Goal: Transaction & Acquisition: Obtain resource

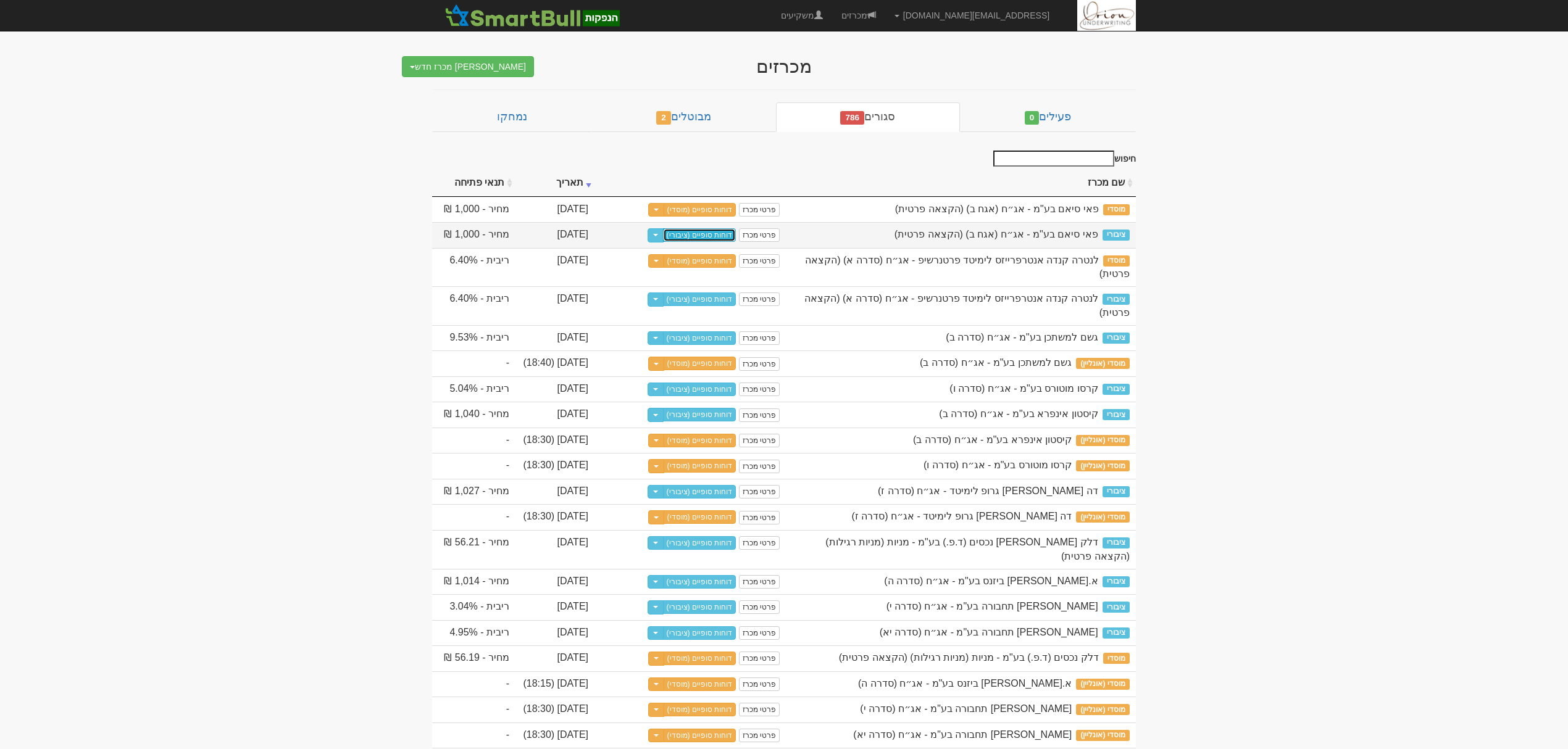
click at [710, 235] on link "דוחות סופיים (ציבורי)" at bounding box center [699, 235] width 73 height 14
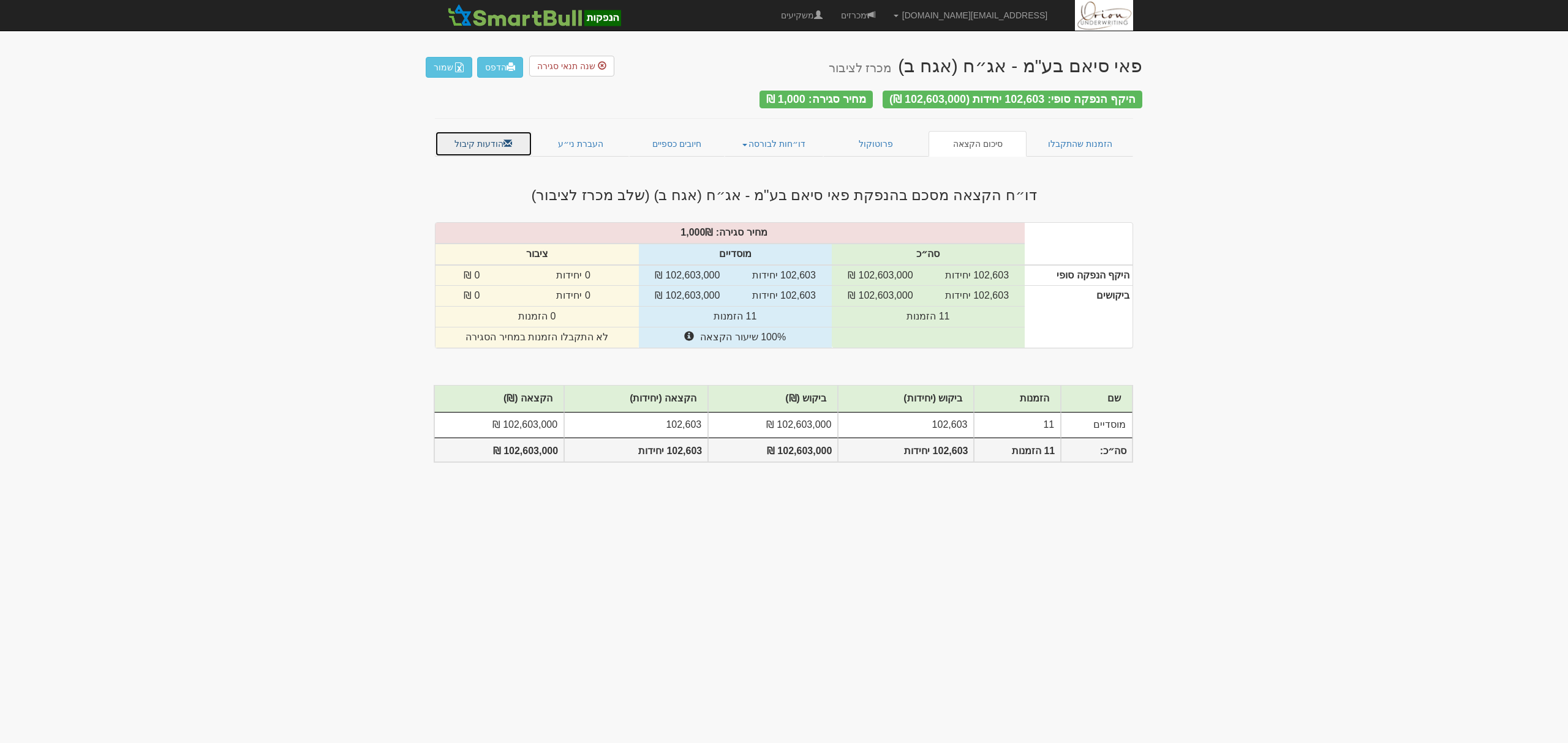
click at [473, 131] on link "הודעות קיבול" at bounding box center [483, 144] width 97 height 26
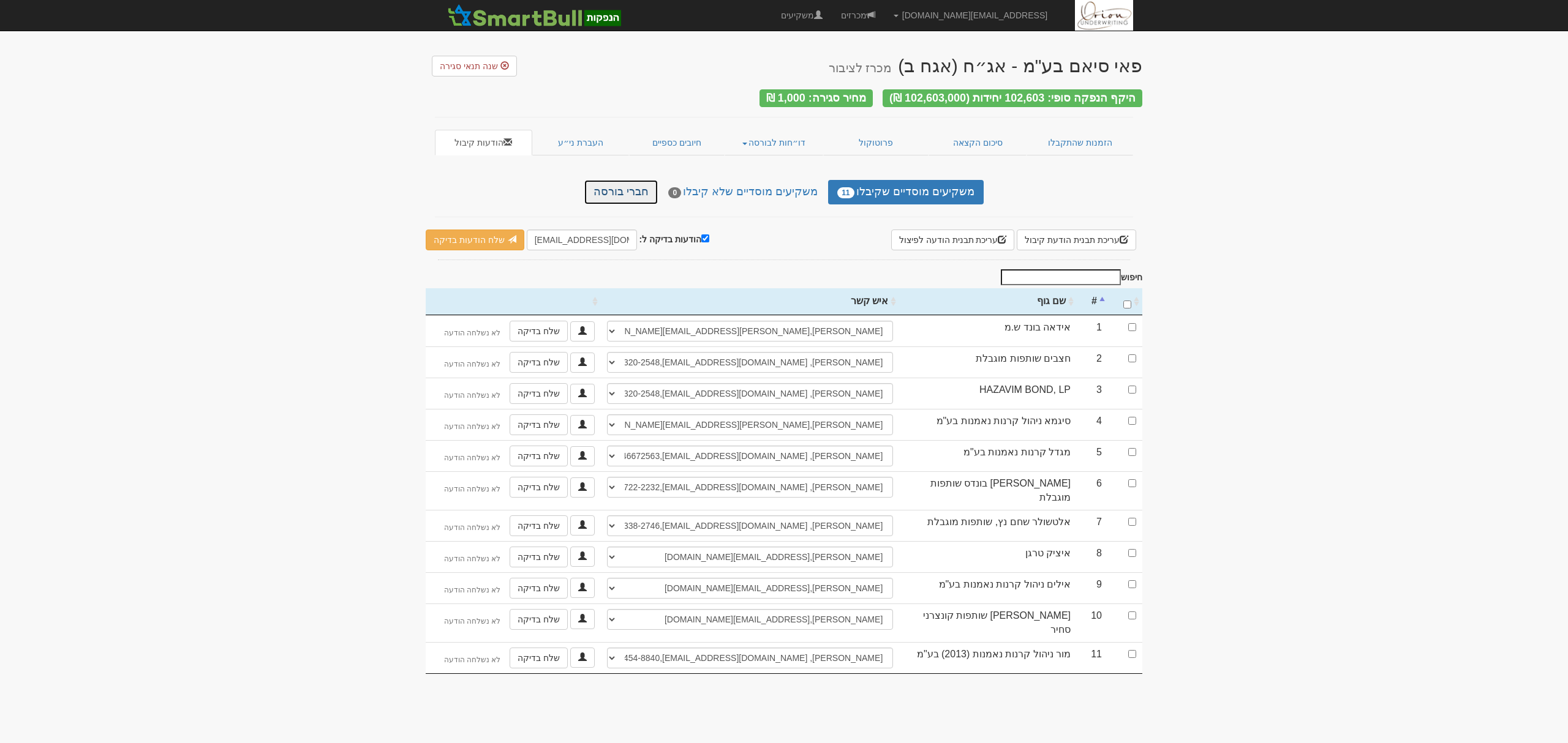
click at [658, 191] on link "חברי בורסה" at bounding box center [621, 192] width 74 height 25
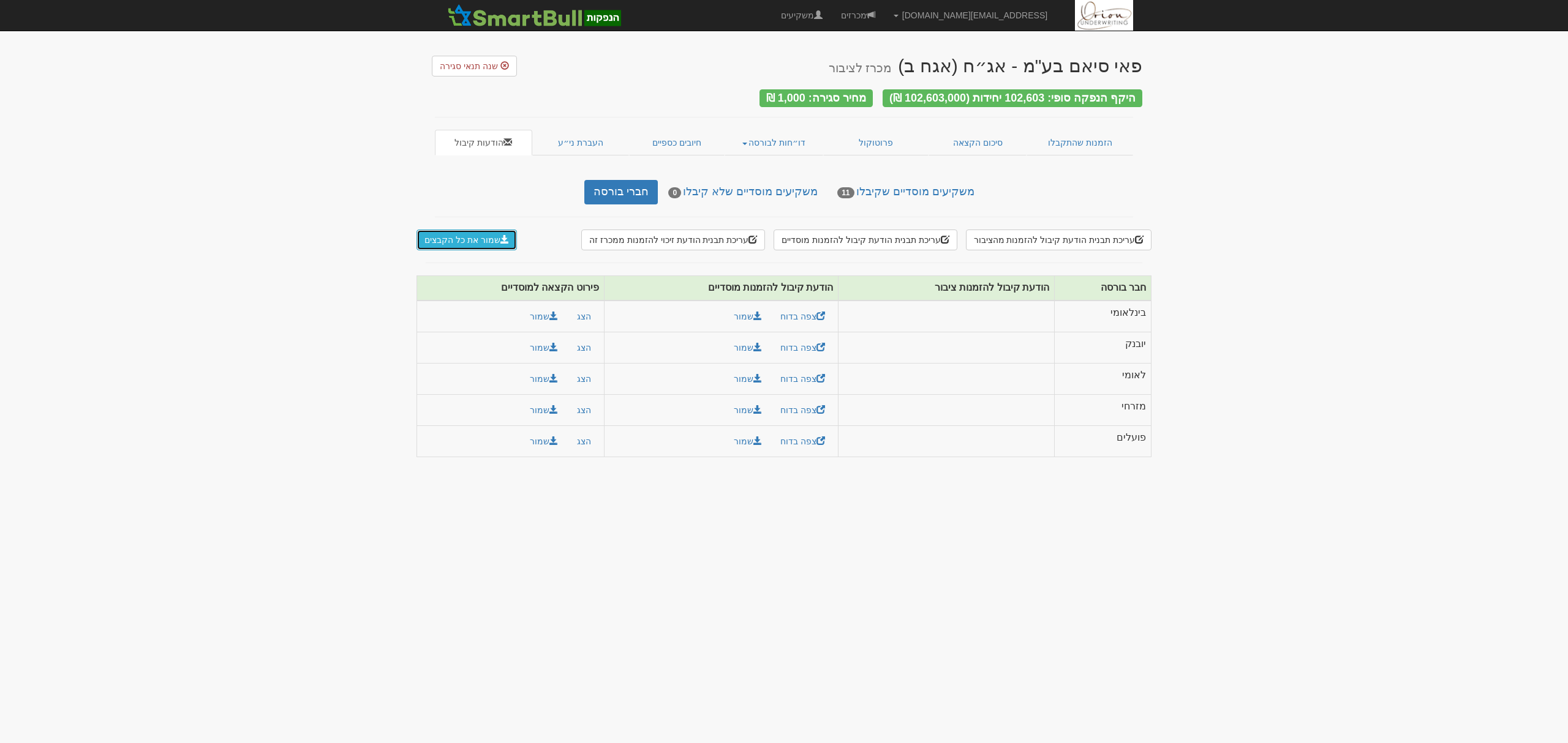
click at [468, 231] on button "שמור את כל הקבצים" at bounding box center [466, 240] width 100 height 21
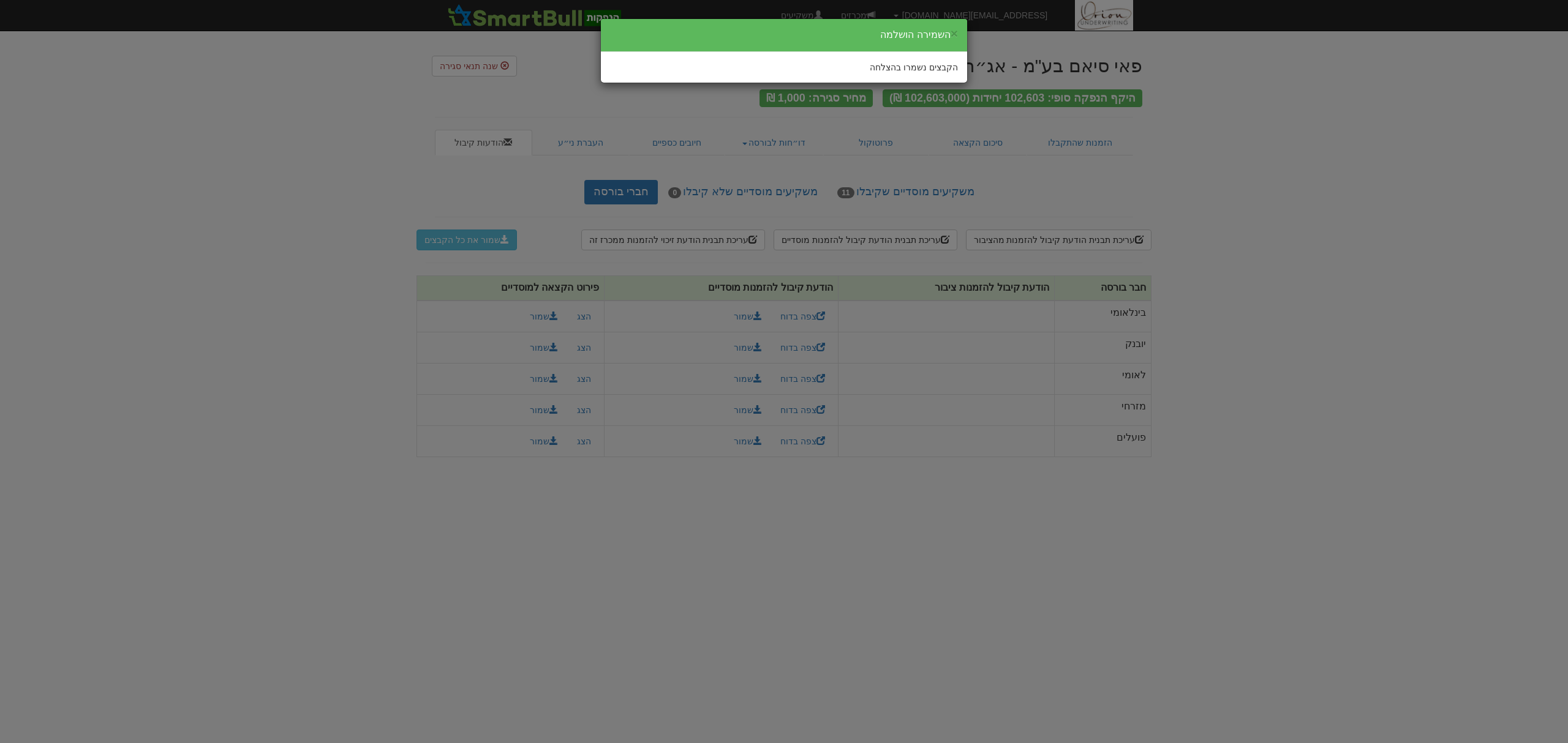
click at [1231, 250] on div "× השמירה הושלמה הקבצים נשמרו בהצלחה" at bounding box center [784, 371] width 1568 height 743
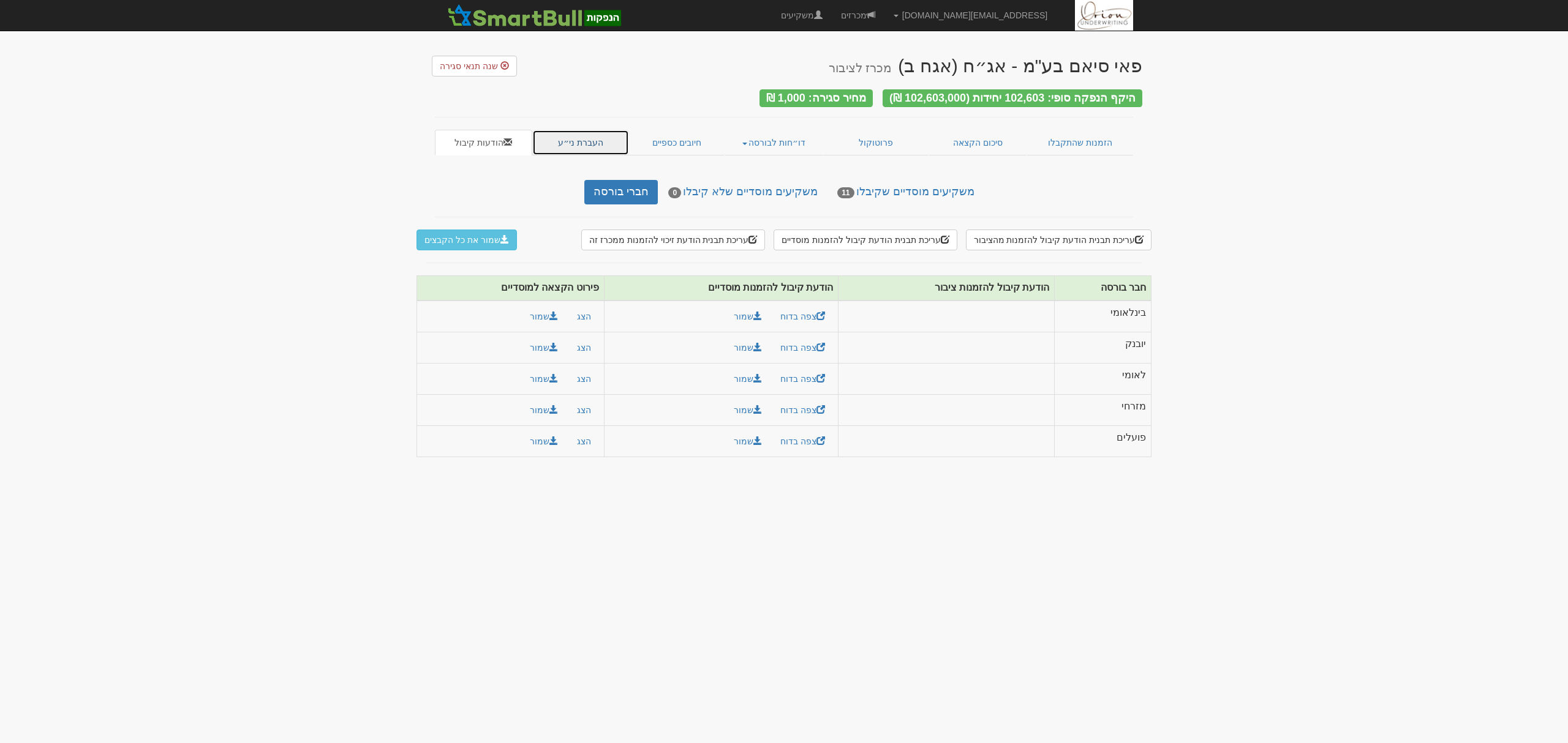
click at [588, 137] on link "העברת ני״ע" at bounding box center [581, 143] width 97 height 26
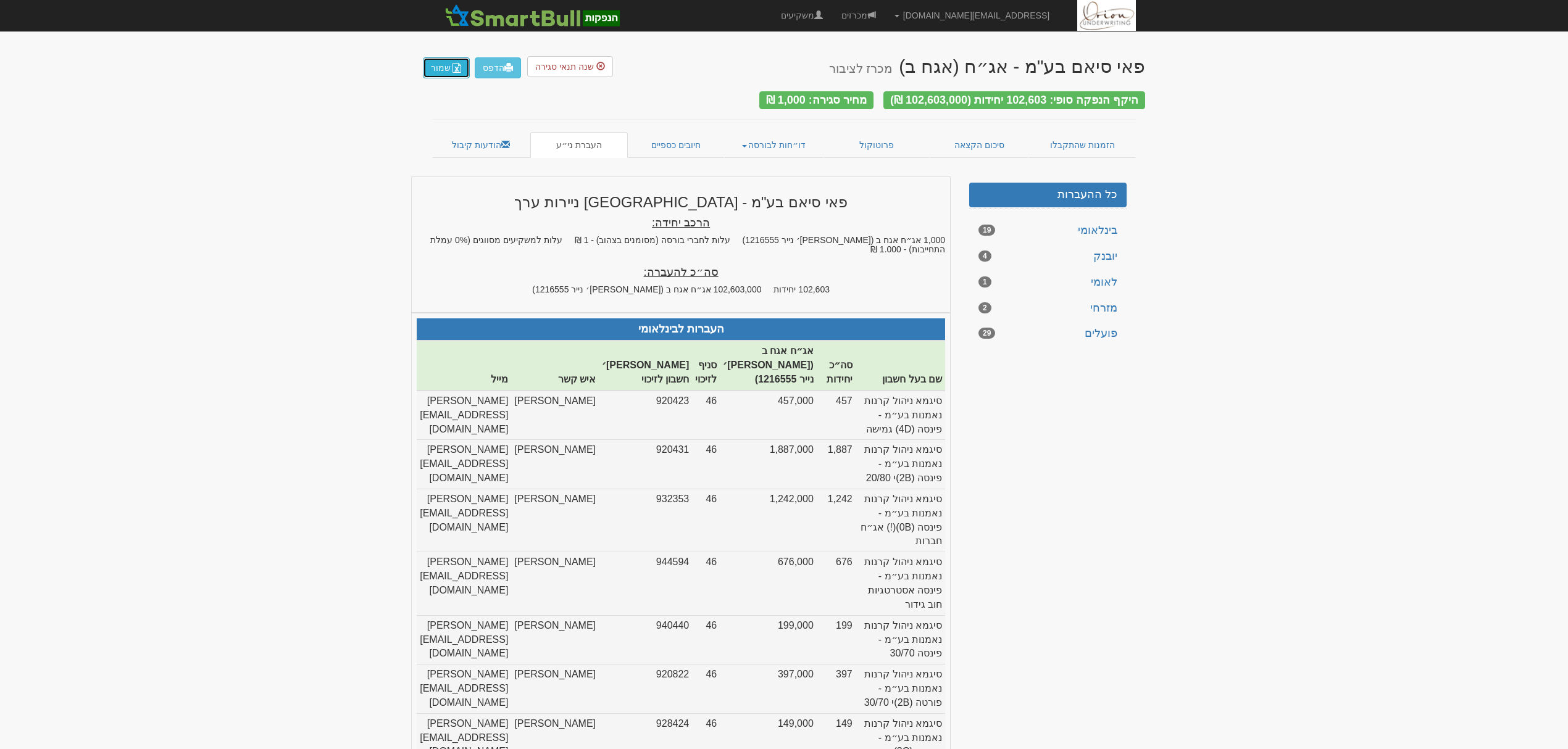
click at [445, 67] on button "שמור" at bounding box center [446, 68] width 47 height 21
click at [672, 135] on link "חיובים כספיים" at bounding box center [676, 145] width 96 height 26
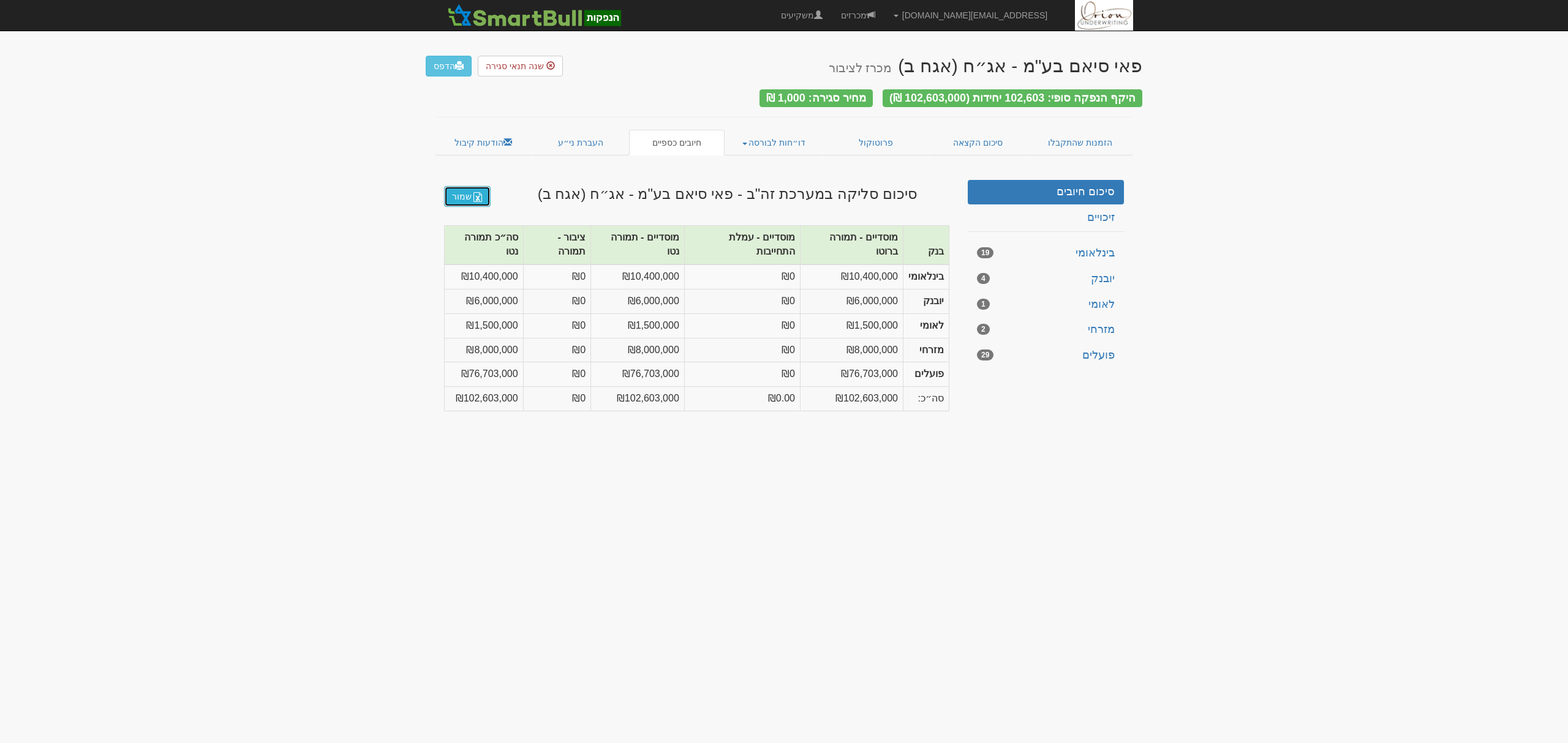
click at [465, 187] on link "שמור" at bounding box center [467, 196] width 46 height 21
